Goal: Information Seeking & Learning: Learn about a topic

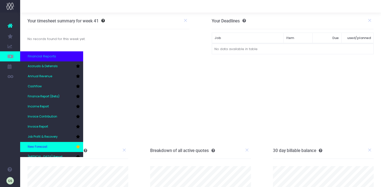
click at [38, 145] on link "New Forecast" at bounding box center [51, 147] width 63 height 10
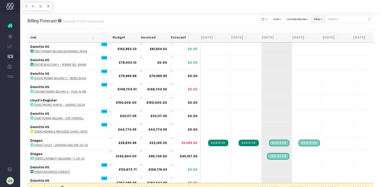
click at [326, 20] on button "filter" at bounding box center [318, 19] width 15 height 8
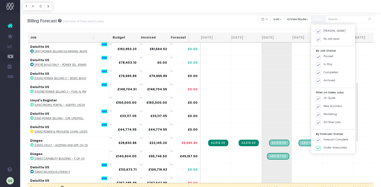
scroll to position [113, 0]
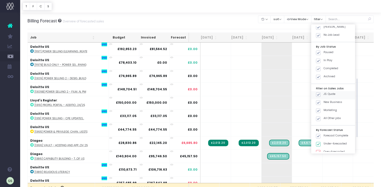
click at [320, 93] on span at bounding box center [318, 94] width 5 height 5
click at [325, 93] on input "JS: Quote" at bounding box center [324, 93] width 3 height 3
checkbox input "false"
click at [320, 101] on span at bounding box center [318, 102] width 5 height 5
click at [325, 101] on input "New Business" at bounding box center [324, 101] width 3 height 3
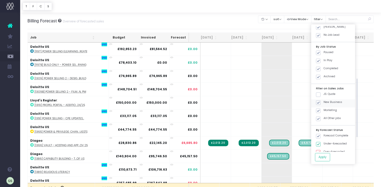
checkbox input "false"
click at [320, 110] on span at bounding box center [318, 111] width 5 height 5
click at [324, 110] on input "Marketing" at bounding box center [324, 109] width 3 height 3
checkbox input "false"
click at [328, 157] on button "Apply" at bounding box center [322, 157] width 15 height 8
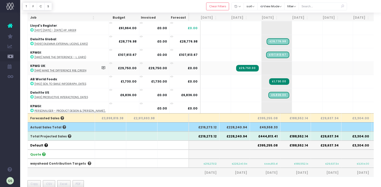
scroll to position [71, 0]
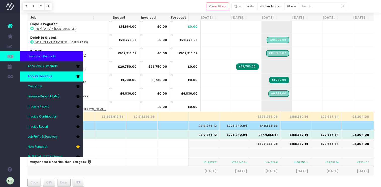
click at [34, 77] on span "Annual Revenue" at bounding box center [40, 76] width 24 height 5
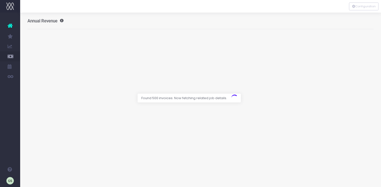
click at [309, 24] on div at bounding box center [190, 93] width 381 height 187
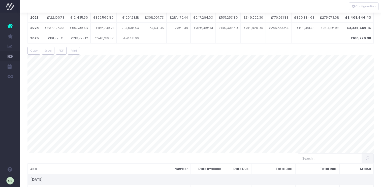
scroll to position [55, 1]
